Goal: Task Accomplishment & Management: Complete application form

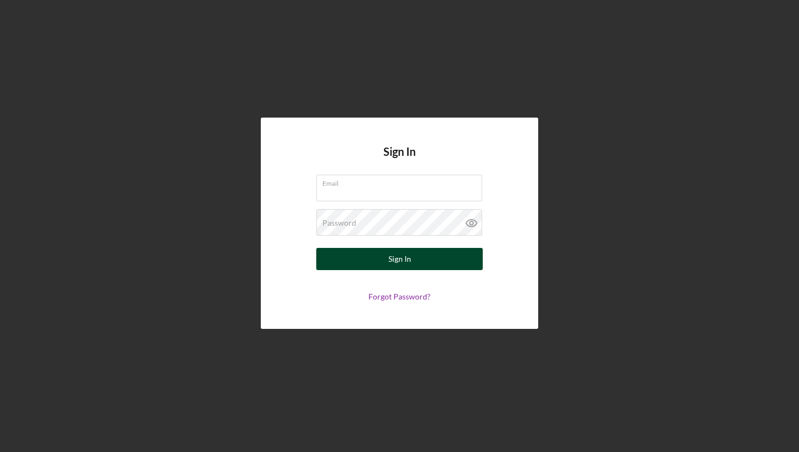
type input "[EMAIL_ADDRESS][DOMAIN_NAME]"
click at [397, 261] on div "Sign In" at bounding box center [399, 259] width 23 height 22
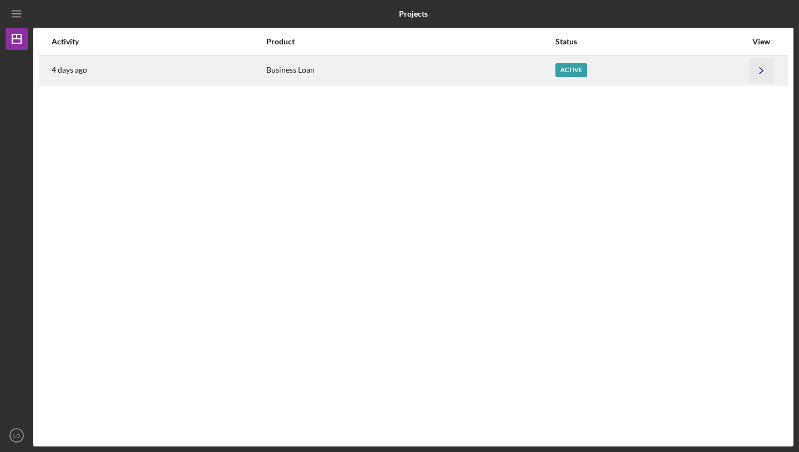
click at [759, 69] on icon "Icon/Navigate" at bounding box center [761, 70] width 25 height 25
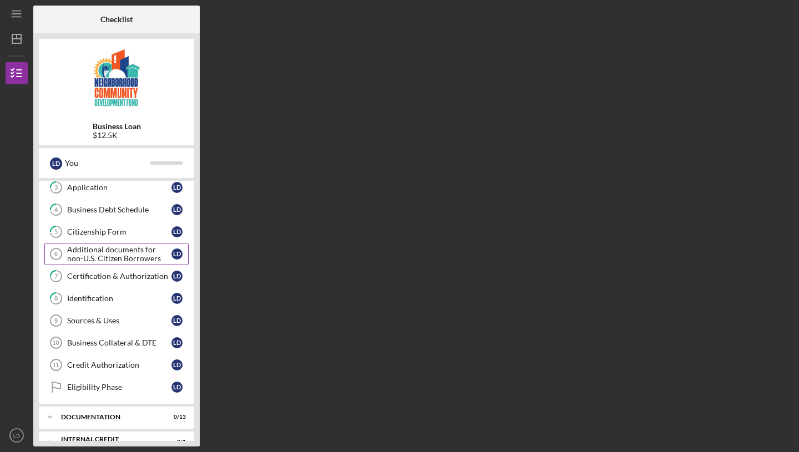
scroll to position [69, 0]
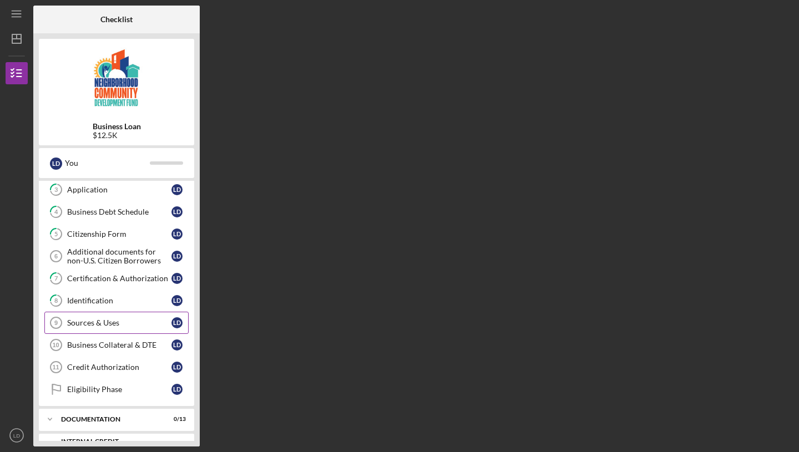
click at [98, 326] on div "Sources & Uses" at bounding box center [119, 322] width 104 height 9
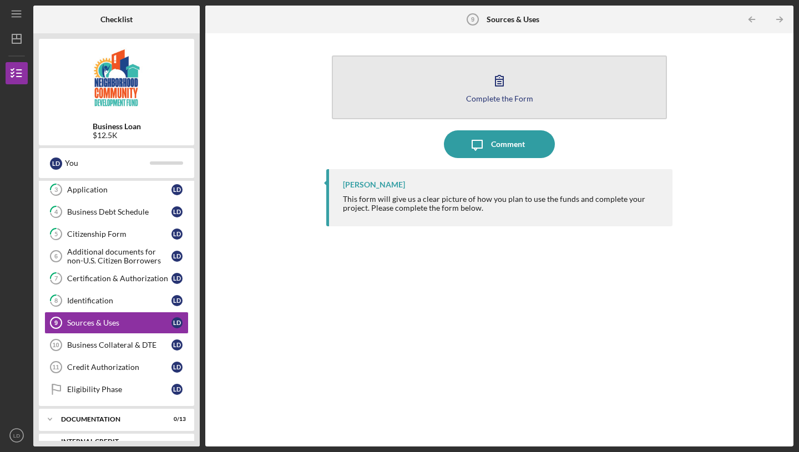
click at [500, 97] on div "Complete the Form" at bounding box center [499, 98] width 67 height 8
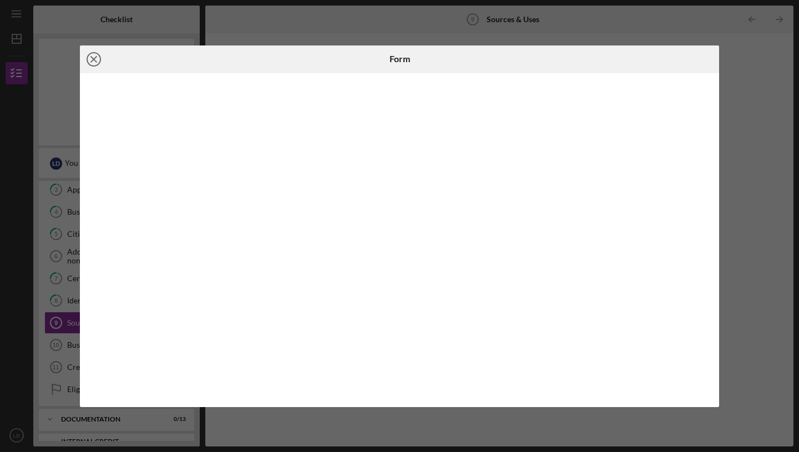
click at [94, 59] on line at bounding box center [94, 60] width 6 height 6
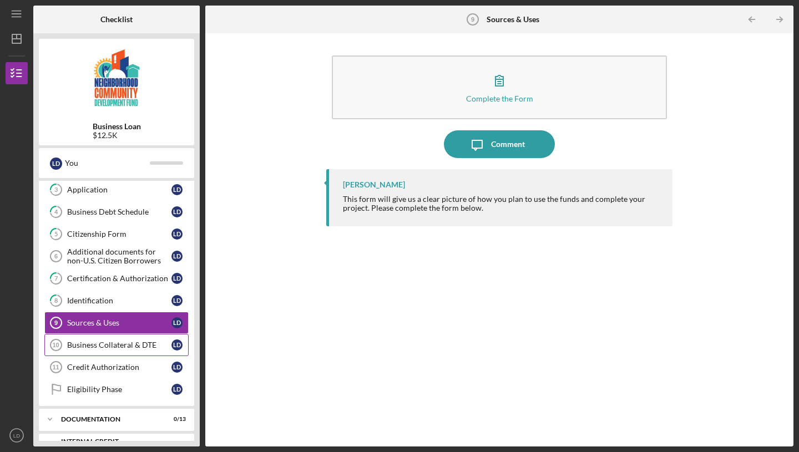
click at [125, 343] on div "Business Collateral & DTE" at bounding box center [119, 345] width 104 height 9
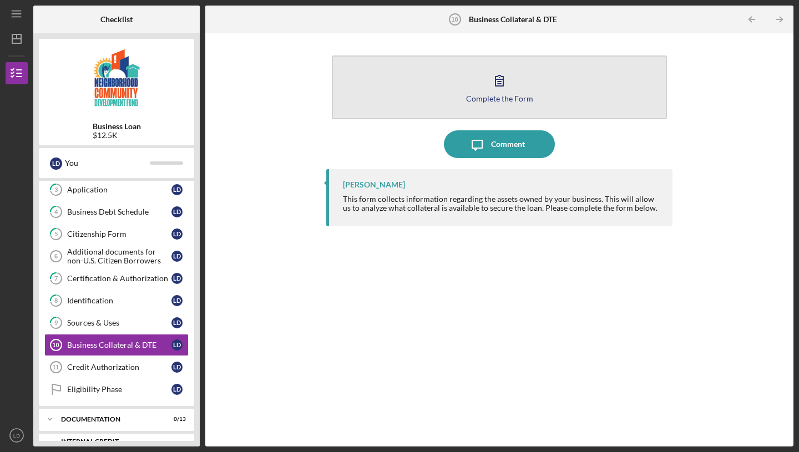
click at [489, 85] on icon "button" at bounding box center [499, 81] width 28 height 28
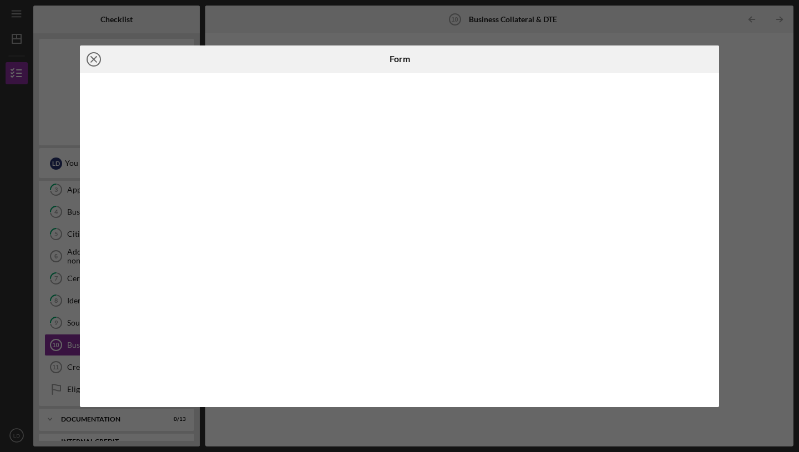
click at [98, 59] on icon "Icon/Close" at bounding box center [94, 59] width 28 height 28
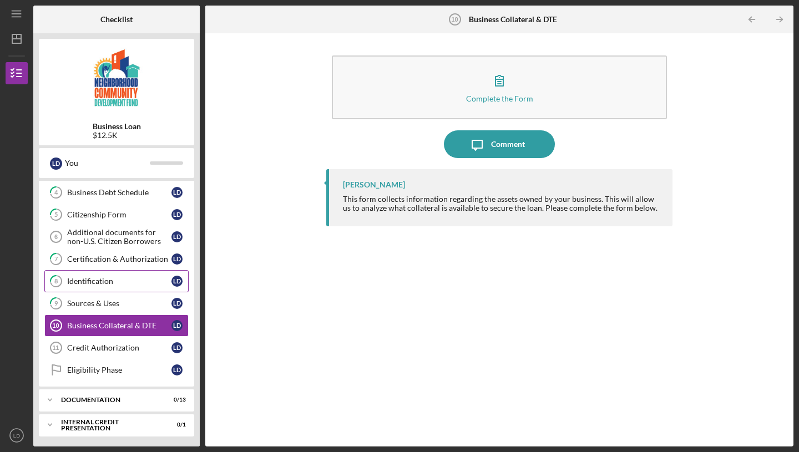
scroll to position [90, 0]
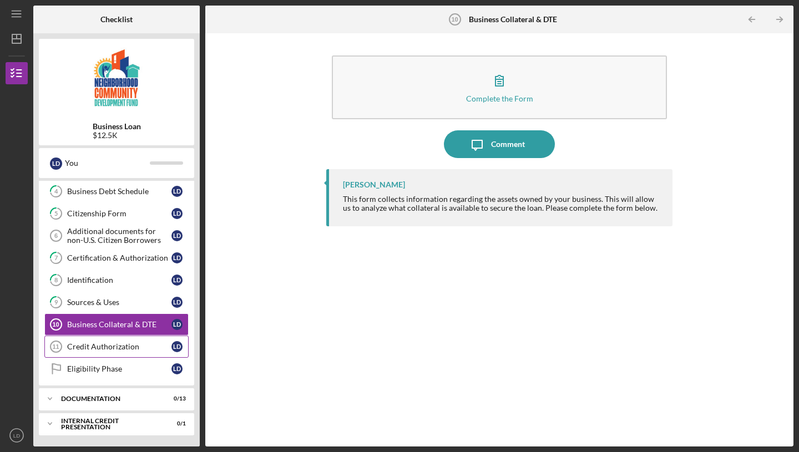
click at [100, 346] on div "Credit Authorization" at bounding box center [119, 346] width 104 height 9
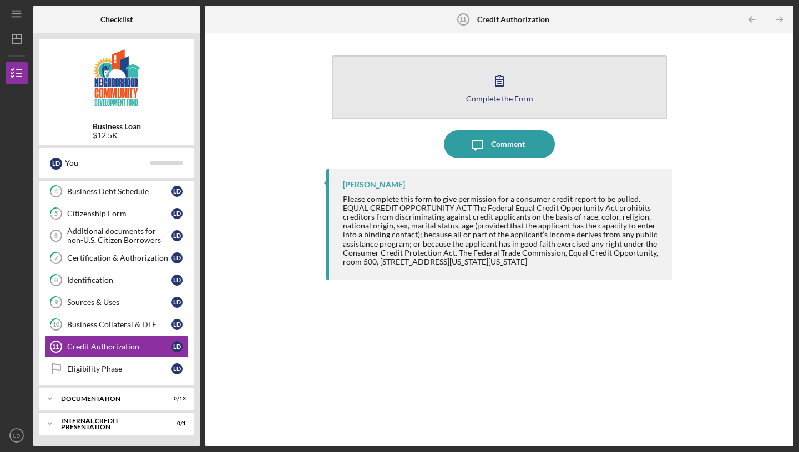
click at [505, 90] on icon "button" at bounding box center [499, 81] width 28 height 28
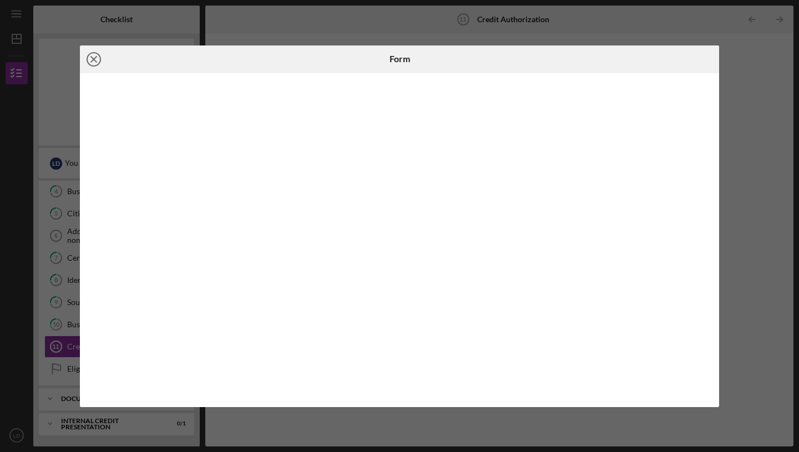
click at [92, 59] on icon "Icon/Close" at bounding box center [94, 59] width 28 height 28
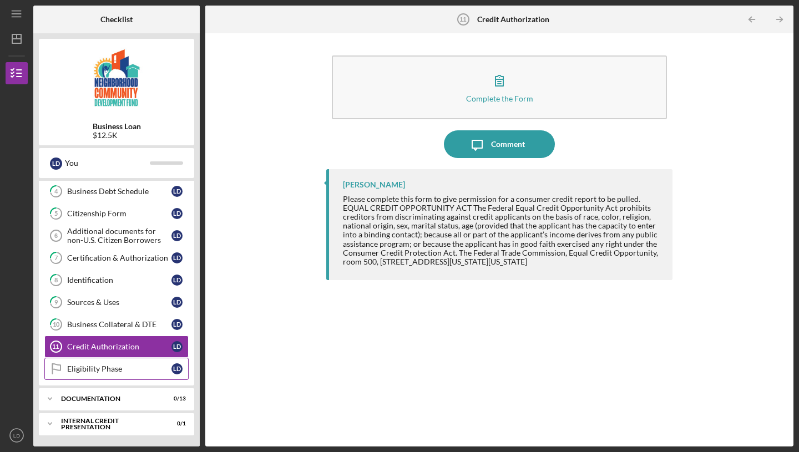
click at [82, 373] on div "Eligibility Phase" at bounding box center [119, 368] width 104 height 9
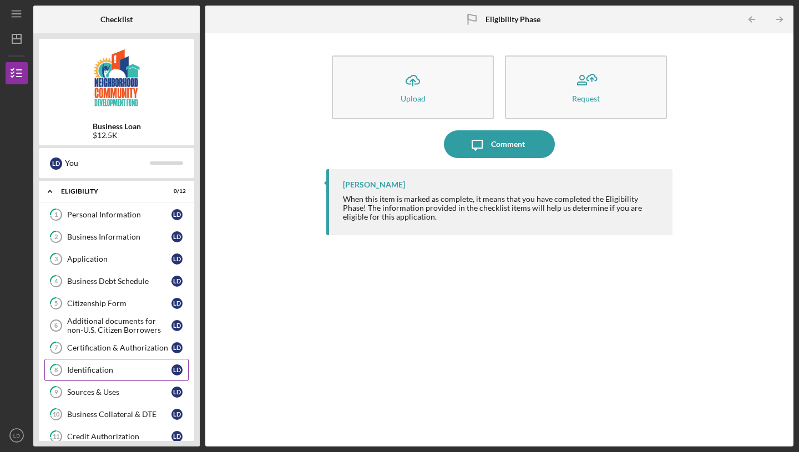
scroll to position [90, 0]
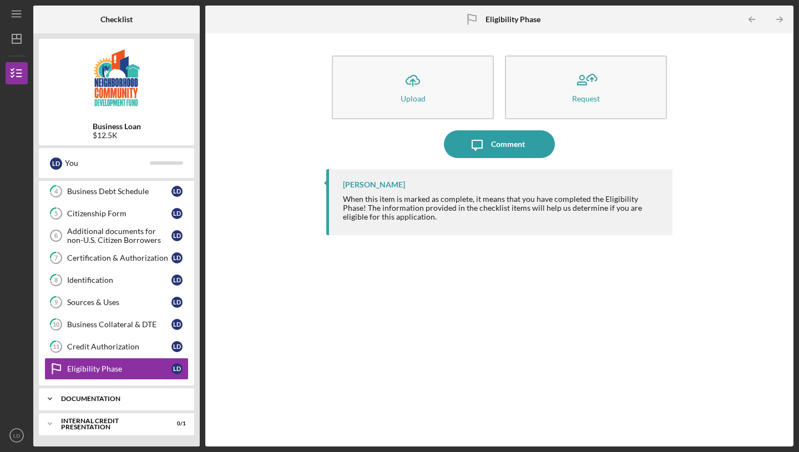
click at [73, 399] on div "documentation" at bounding box center [120, 399] width 119 height 7
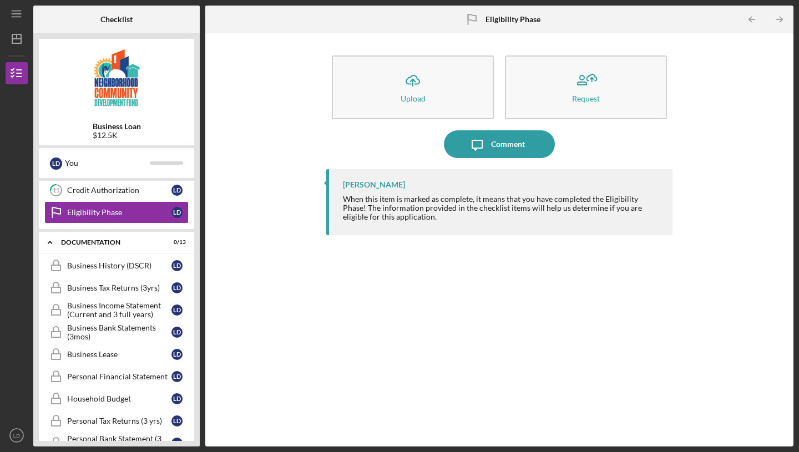
scroll to position [254, 0]
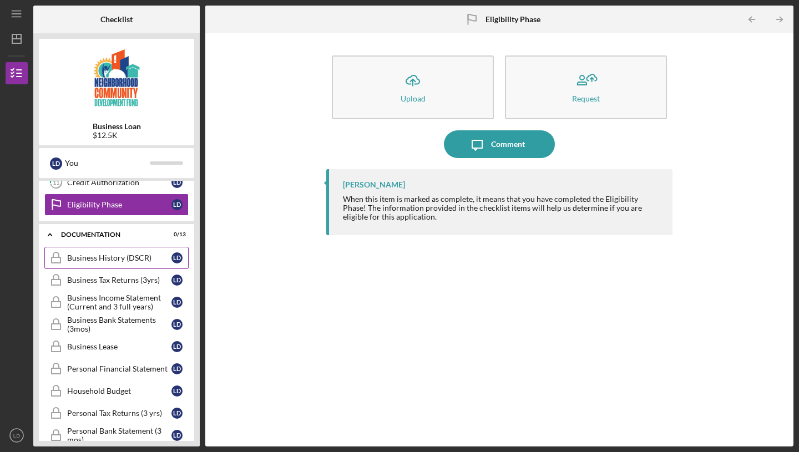
click at [121, 255] on div "Business History (DSCR)" at bounding box center [119, 258] width 104 height 9
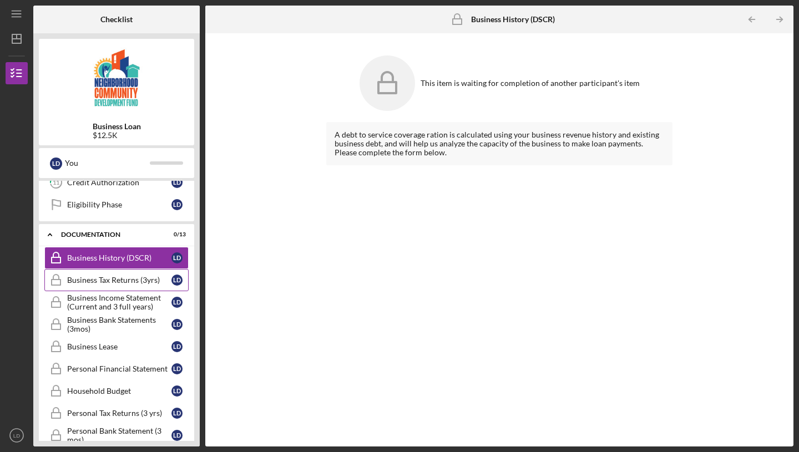
click at [115, 281] on div "Business Tax Returns (3yrs)" at bounding box center [119, 280] width 104 height 9
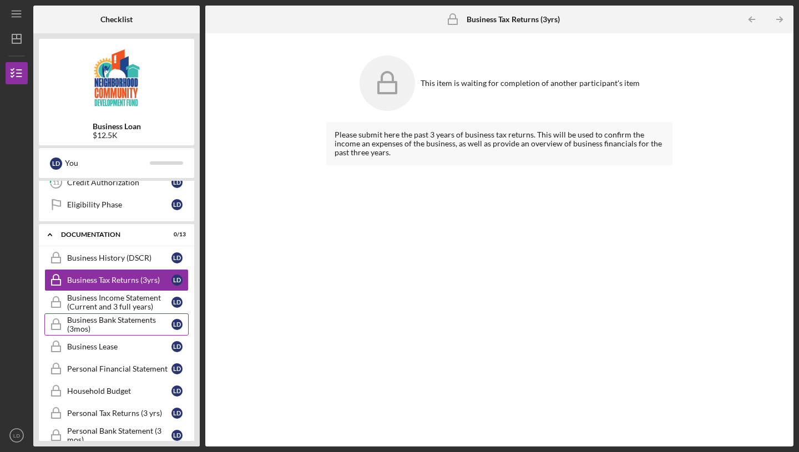
click at [110, 322] on div "Business Bank Statements (3mos)" at bounding box center [119, 325] width 104 height 18
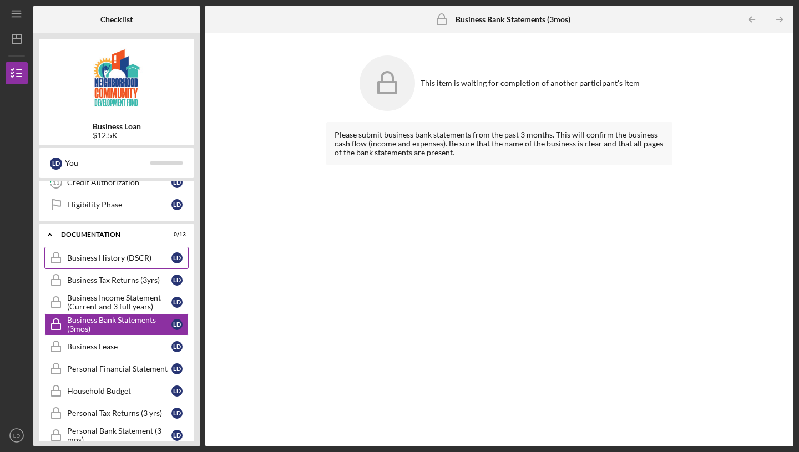
click at [132, 262] on link "Business History (DSCR) Business History (DSCR) [PERSON_NAME]" at bounding box center [116, 258] width 144 height 22
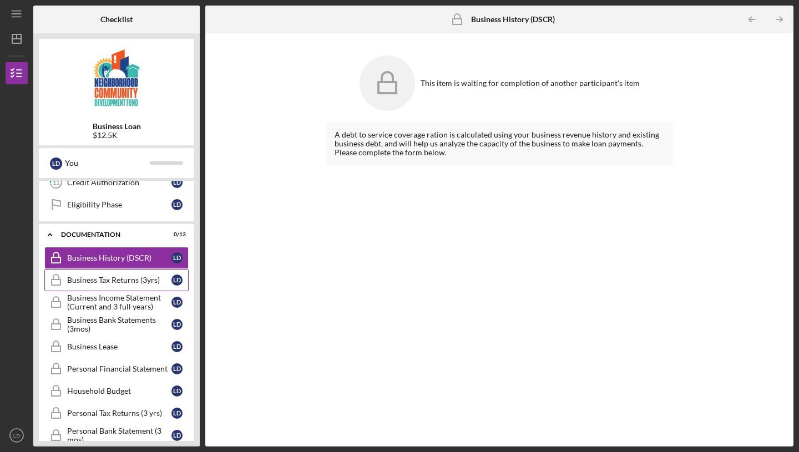
click at [96, 279] on div "Business Tax Returns (3yrs)" at bounding box center [119, 280] width 104 height 9
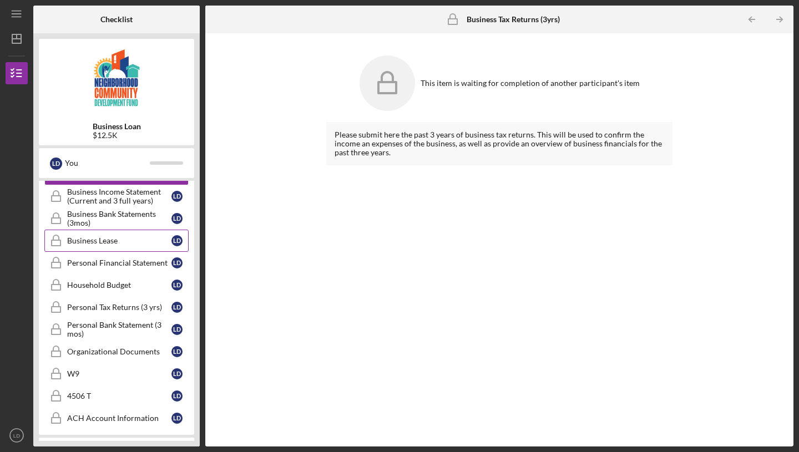
scroll to position [384, 0]
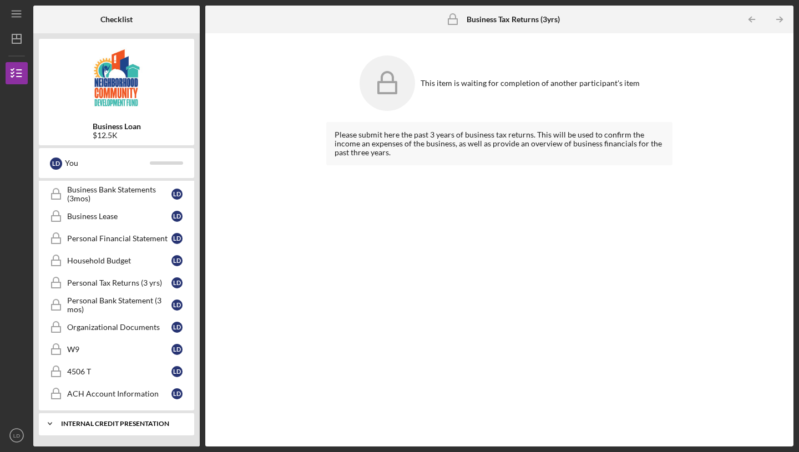
click at [85, 419] on div "Icon/Expander Internal Credit Presentation 0 / 1" at bounding box center [116, 424] width 155 height 22
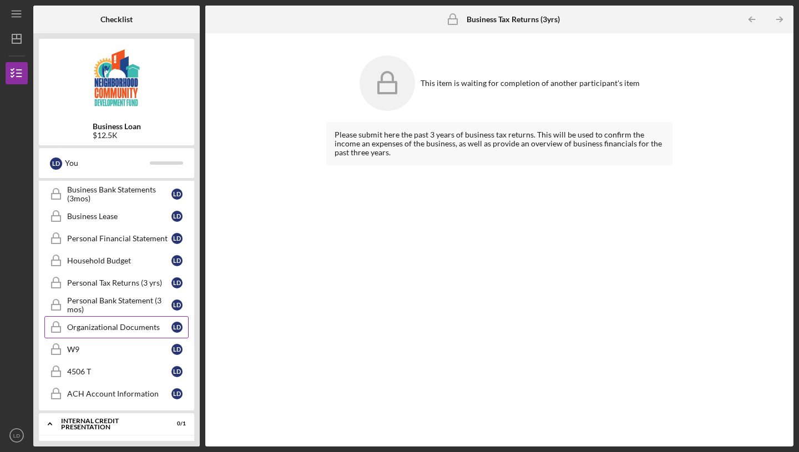
scroll to position [380, 0]
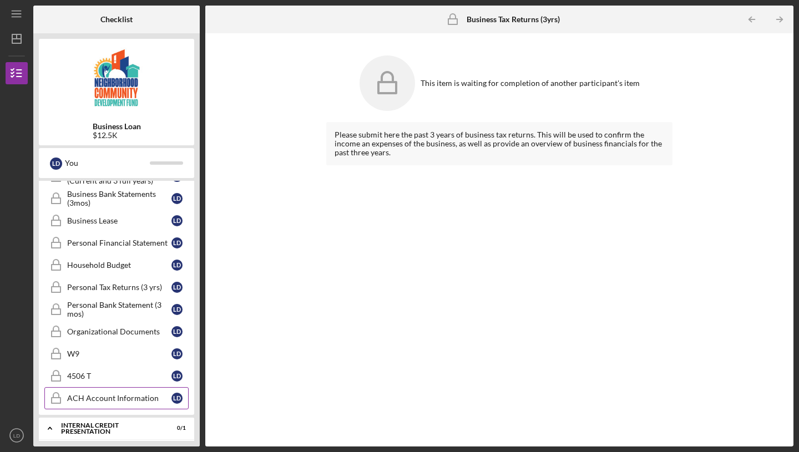
click at [100, 398] on div "ACH Account Information" at bounding box center [119, 398] width 104 height 9
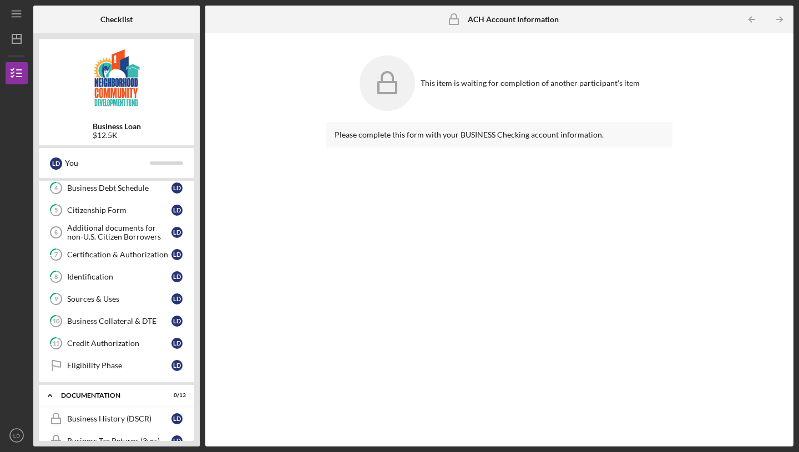
scroll to position [105, 0]
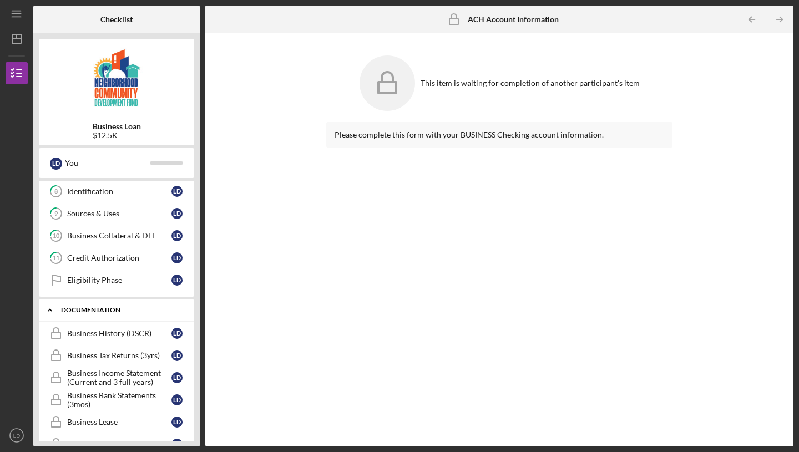
click at [86, 307] on div "documentation" at bounding box center [120, 310] width 119 height 7
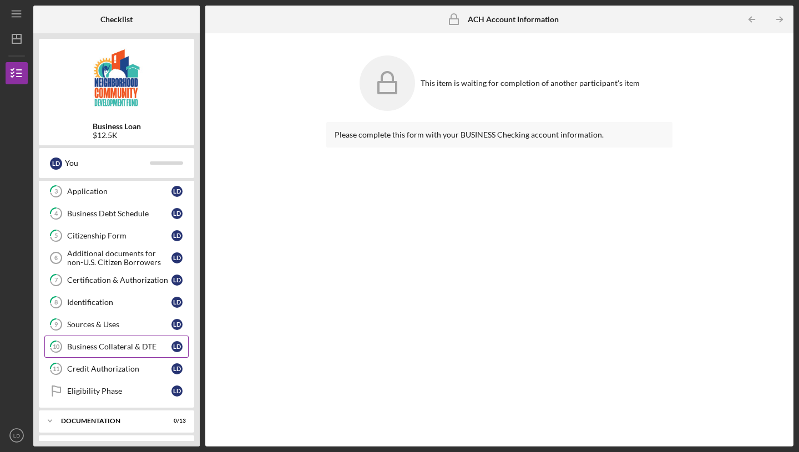
scroll to position [66, 0]
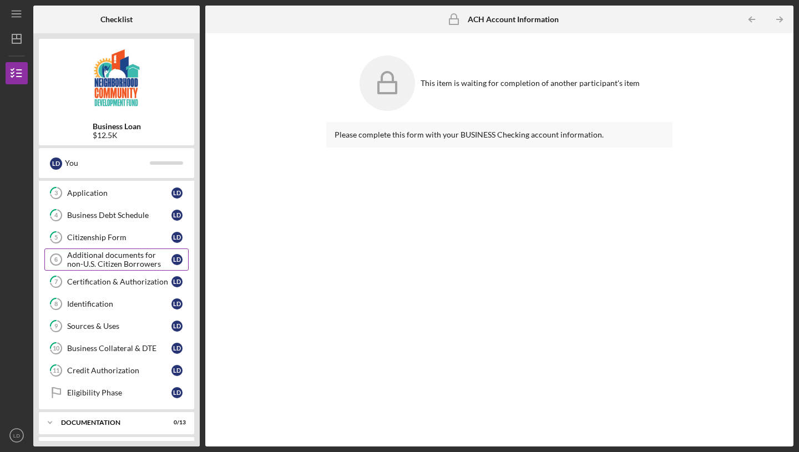
click at [124, 260] on div "Additional documents for non-U.S. Citizen Borrowers" at bounding box center [119, 260] width 104 height 18
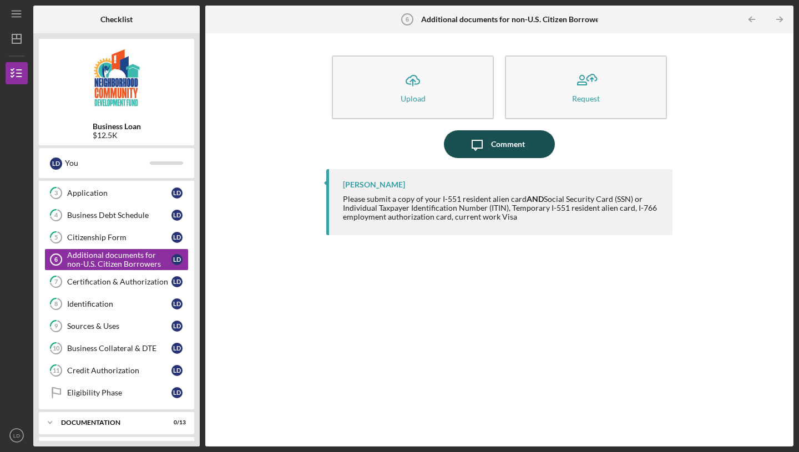
click at [496, 146] on div "Comment" at bounding box center [508, 144] width 34 height 28
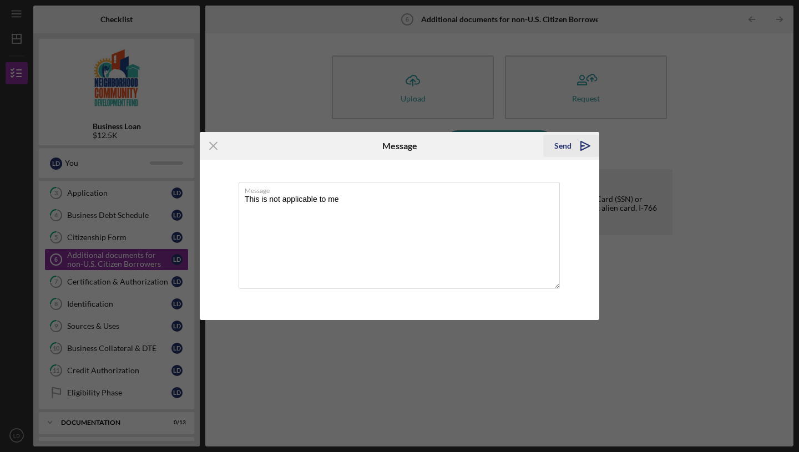
type textarea "This is not applicable to me"
click at [564, 148] on div "Send" at bounding box center [562, 146] width 17 height 22
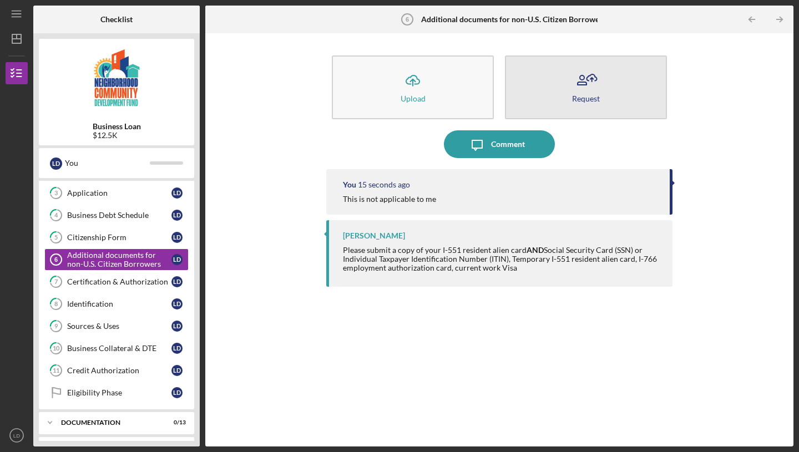
click at [580, 94] on div "Request" at bounding box center [586, 98] width 28 height 8
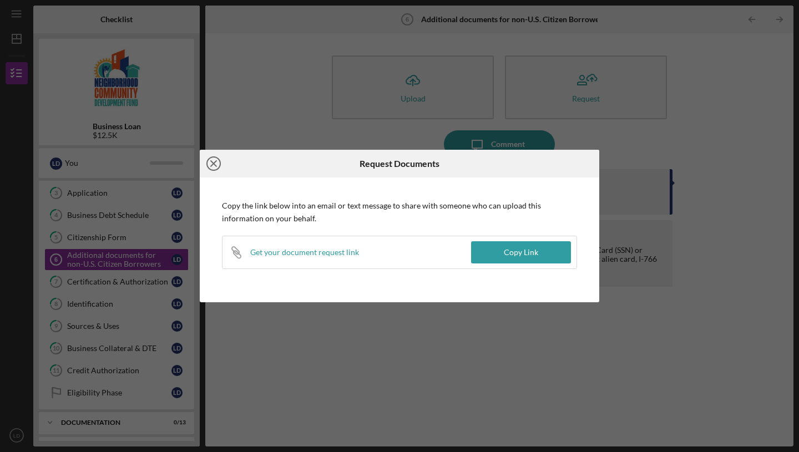
click at [216, 164] on icon "Icon/Close" at bounding box center [214, 164] width 28 height 28
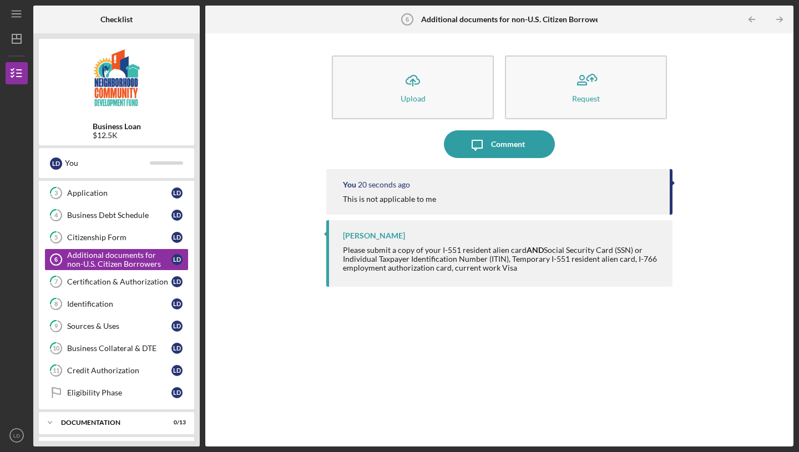
click at [308, 204] on div "Icon/Upload Upload Request Icon/Message Comment You 20 seconds ago This is not …" at bounding box center [499, 240] width 577 height 402
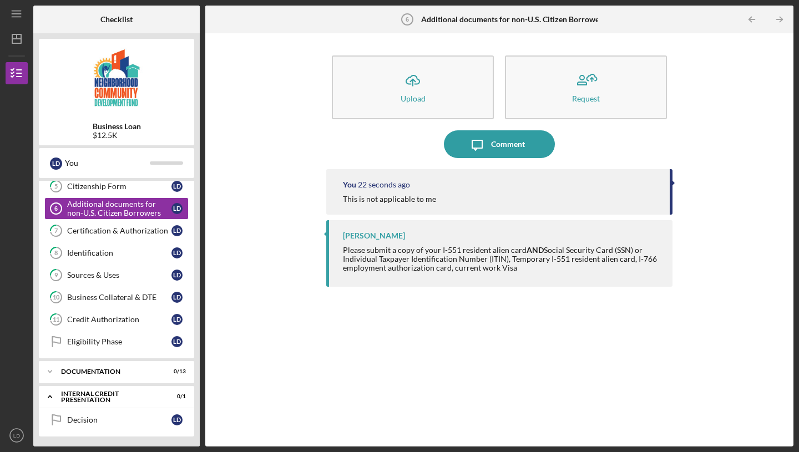
scroll to position [118, 0]
click at [164, 342] on div "Eligibility Phase" at bounding box center [119, 340] width 104 height 9
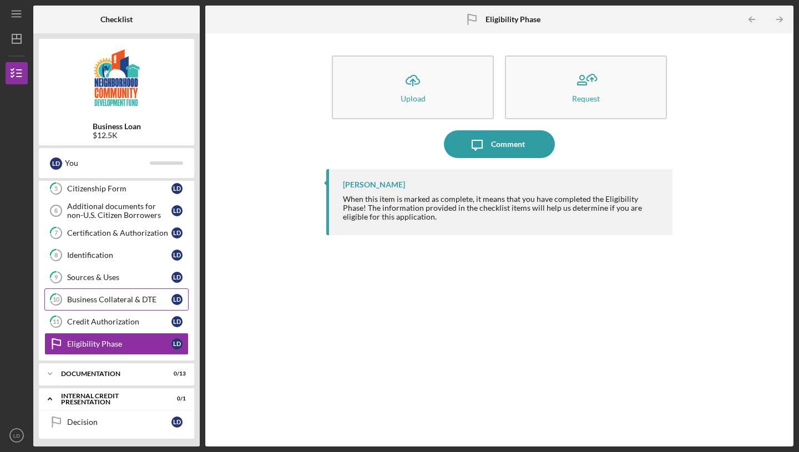
scroll to position [118, 0]
